Goal: Transaction & Acquisition: Obtain resource

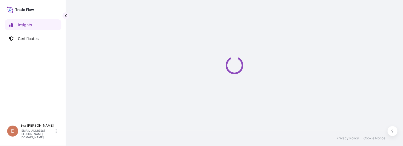
select select "2025"
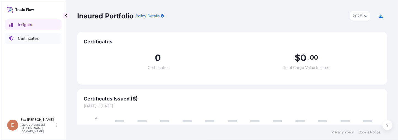
click at [30, 41] on p "Certificates" at bounding box center [28, 39] width 21 height 6
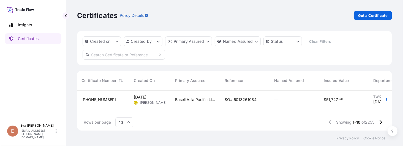
scroll to position [166, 0]
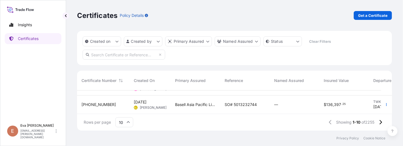
click at [329, 17] on div "Certificates Policy Details Get a Certificate" at bounding box center [234, 15] width 315 height 9
click at [257, 86] on div "Reference" at bounding box center [245, 80] width 41 height 15
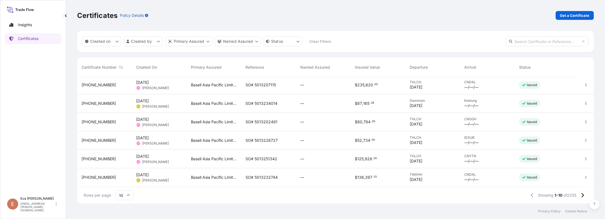
scroll to position [121, 509]
click at [127, 145] on input "10" at bounding box center [124, 195] width 18 height 10
click at [127, 145] on div "25" at bounding box center [124, 168] width 13 height 10
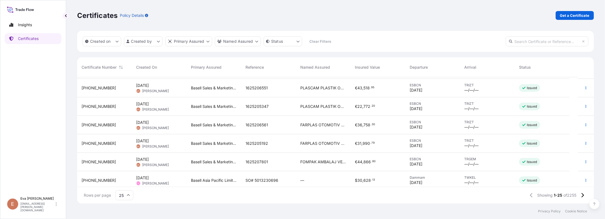
scroll to position [352, 0]
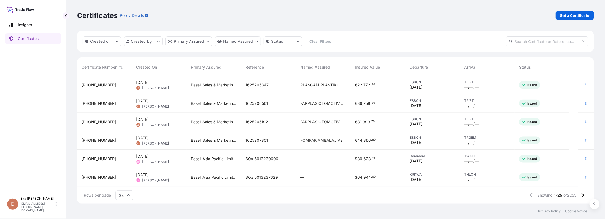
click at [156, 124] on span "Eva Saenz" at bounding box center [155, 125] width 27 height 4
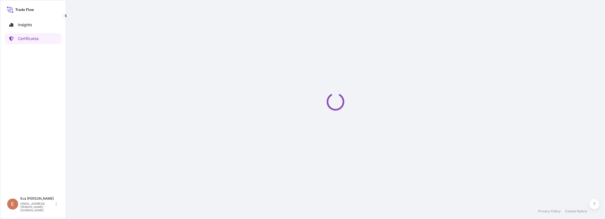
click at [403, 31] on div "Loading" at bounding box center [335, 101] width 517 height 203
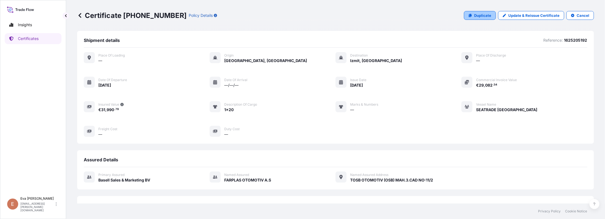
click at [403, 12] on link "Duplicate" at bounding box center [480, 15] width 32 height 9
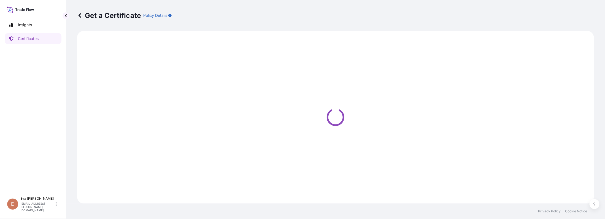
select select "Sea"
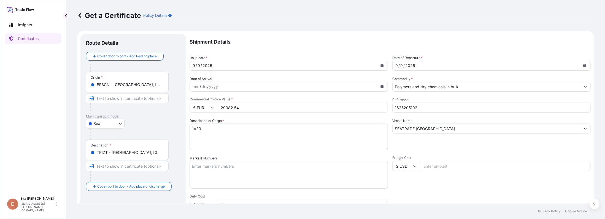
select select "32164"
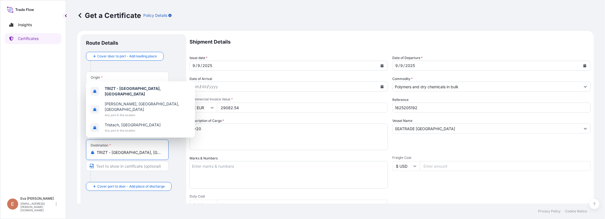
click at [144, 145] on input "TRIZT - Izmit, Turkey" at bounding box center [129, 153] width 65 height 6
drag, startPoint x: 144, startPoint y: 152, endPoint x: 83, endPoint y: 146, distance: 61.7
click at [83, 145] on div "Route Details Cover door to port - Add loading place Place of loading Road / In…" at bounding box center [133, 173] width 106 height 278
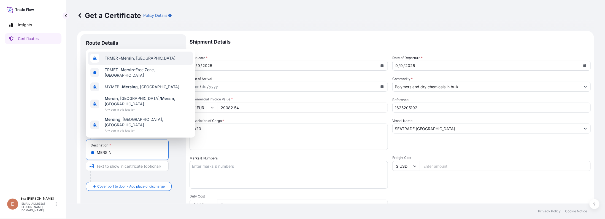
click at [148, 61] on span "TRMER - Mersin , Turkey" at bounding box center [140, 58] width 71 height 6
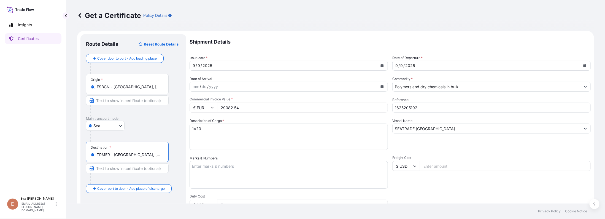
type input "TRMER - Mersin, Turkey"
click at [299, 62] on div "9 / 9 / 2025" at bounding box center [284, 66] width 188 height 10
click at [381, 64] on button "Calendar" at bounding box center [382, 65] width 9 height 9
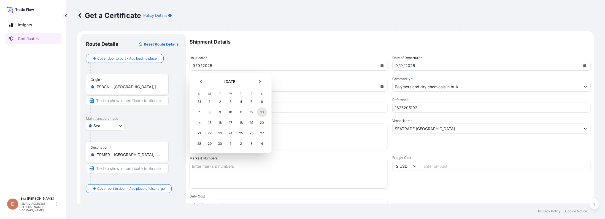
click at [261, 110] on div "13" at bounding box center [262, 112] width 10 height 10
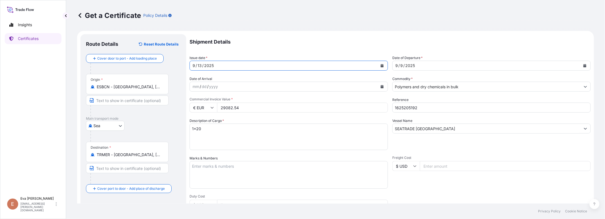
click at [403, 66] on div "9 / 9 / 2025" at bounding box center [487, 66] width 188 height 10
click at [403, 67] on icon "Calendar" at bounding box center [584, 65] width 3 height 3
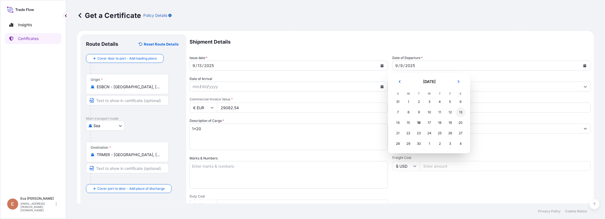
click at [403, 110] on div "13" at bounding box center [461, 112] width 10 height 10
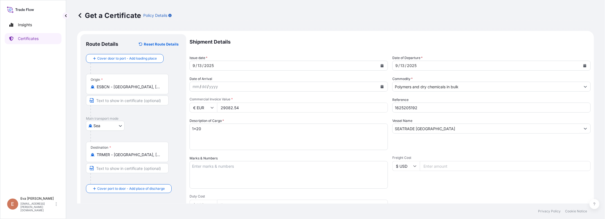
drag, startPoint x: 245, startPoint y: 105, endPoint x: 194, endPoint y: 103, distance: 51.0
click at [194, 103] on div "€ EUR 29082.54" at bounding box center [289, 107] width 198 height 10
type input "360360"
click at [403, 106] on input "1625205192" at bounding box center [491, 107] width 198 height 10
type input "1625207636"
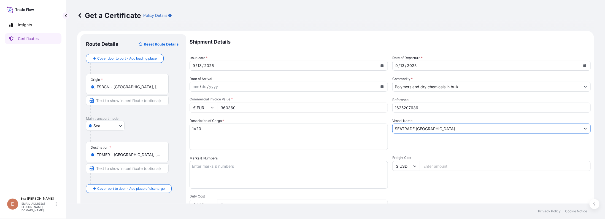
drag, startPoint x: 447, startPoint y: 127, endPoint x: 337, endPoint y: 113, distance: 111.1
click at [337, 113] on div "Shipment Details Issue date * 9 / 13 / 2025 Date of Departure * 9 / 13 / 2025 D…" at bounding box center [390, 165] width 401 height 263
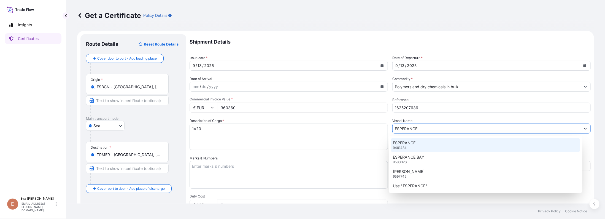
click at [403, 142] on p "ESPERANCE" at bounding box center [404, 143] width 23 height 6
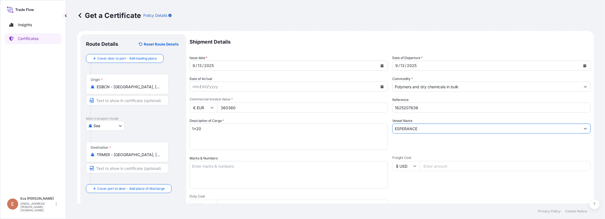
type input "ESPERANCE"
drag, startPoint x: 204, startPoint y: 128, endPoint x: 409, endPoint y: 140, distance: 205.6
click at [116, 124] on form "Route Details Reset Route Details Cover door to port - Add loading place Place …" at bounding box center [335, 173] width 517 height 285
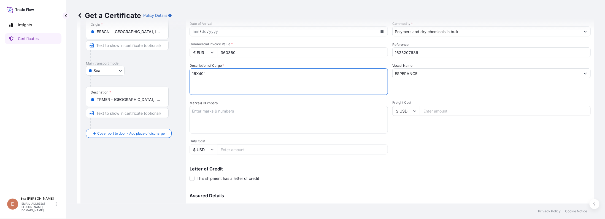
scroll to position [110, 0]
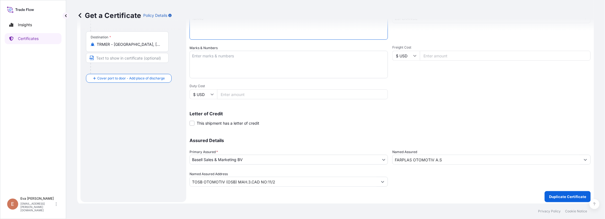
type textarea "16X40'"
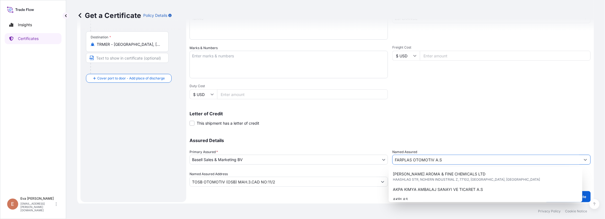
drag, startPoint x: 450, startPoint y: 157, endPoint x: 352, endPoint y: 159, distance: 97.8
click at [352, 145] on div "Assured Details Primary Assured * Basell Sales & Marketing BV Basell Poliolefin…" at bounding box center [390, 158] width 401 height 55
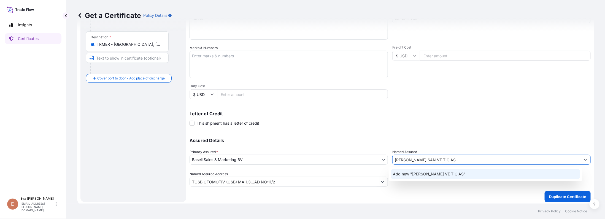
click at [403, 145] on div "Add new "KURT KUMAS SAN VE TIC AS"" at bounding box center [485, 174] width 189 height 10
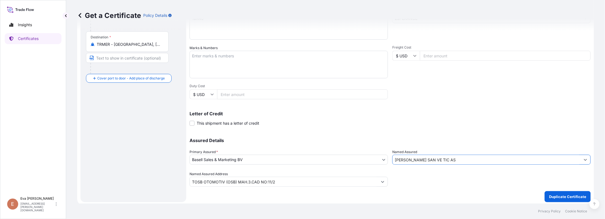
scroll to position [112, 0]
type input "KURT KUMAS SAN VE TIC AS"
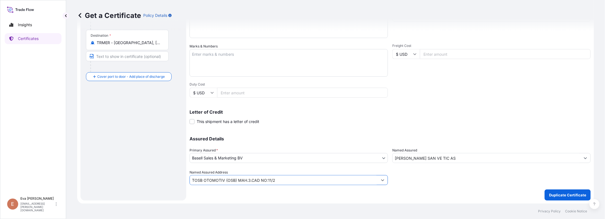
drag, startPoint x: 265, startPoint y: 175, endPoint x: 148, endPoint y: 168, distance: 117.3
click at [147, 145] on form "Route Details Reset Route Details Cover door to port - Add loading place Place …" at bounding box center [335, 61] width 517 height 285
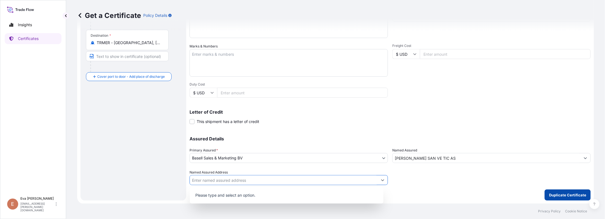
click at [403, 145] on p "Duplicate Certificate" at bounding box center [567, 195] width 37 height 6
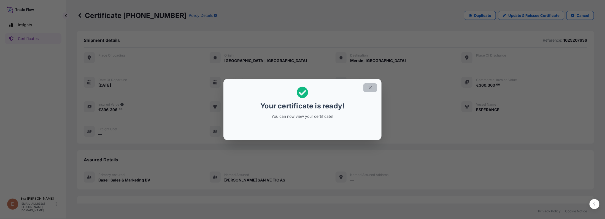
click at [369, 88] on icon "button" at bounding box center [370, 87] width 5 height 5
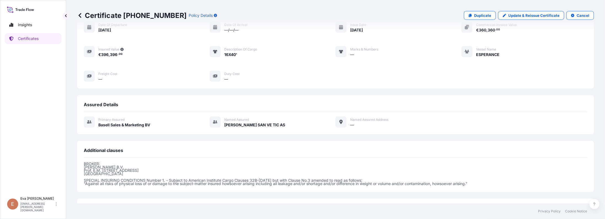
scroll to position [103, 0]
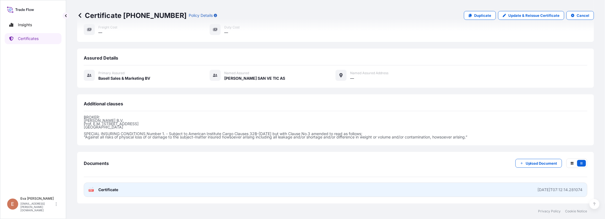
click at [106, 145] on span "Certificate" at bounding box center [108, 190] width 20 height 6
